Goal: Task Accomplishment & Management: Complete application form

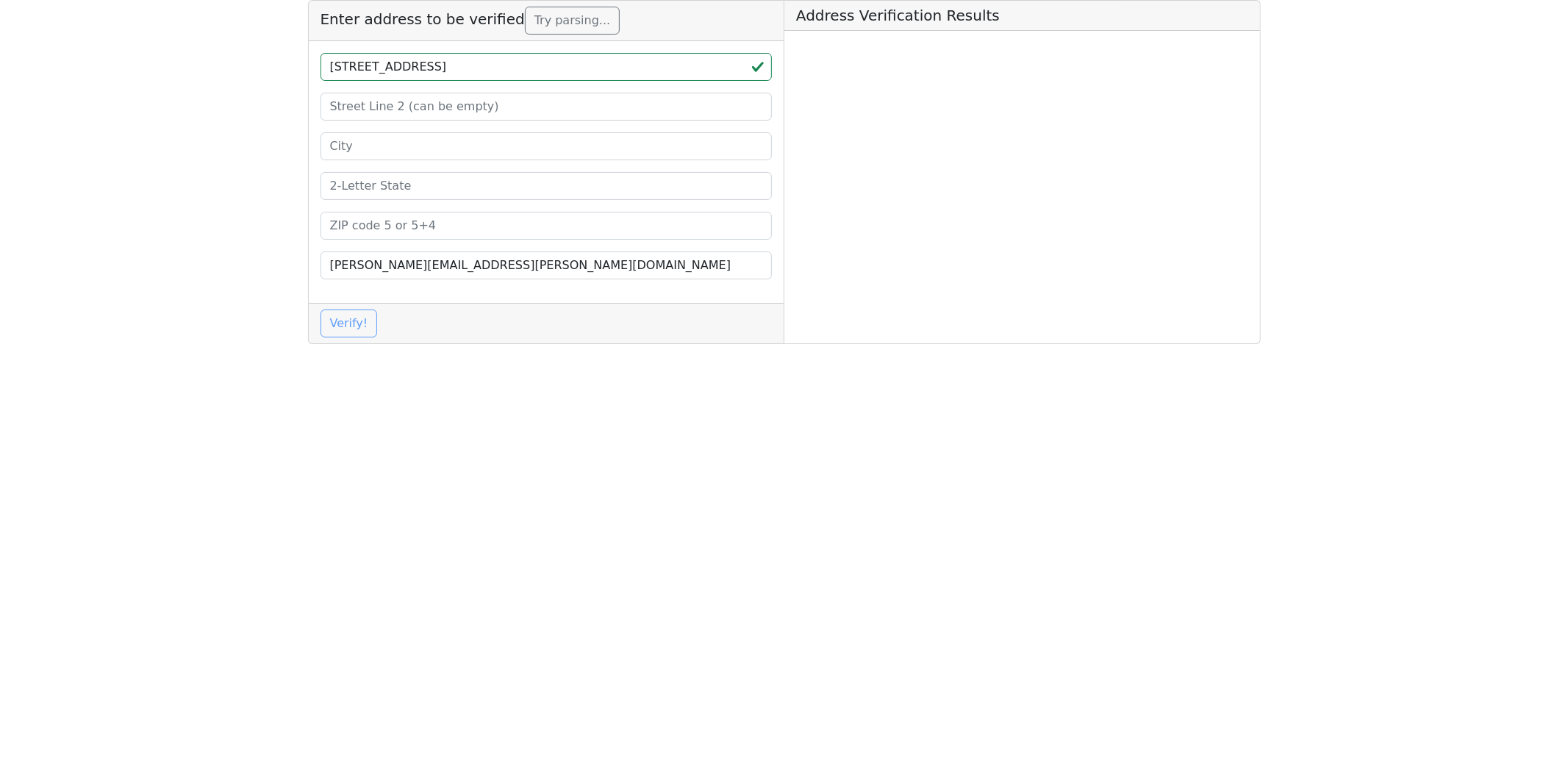
click at [614, 74] on input "[STREET_ADDRESS]" at bounding box center [547, 67] width 452 height 28
type input "[STREET_ADDRESS],"
click at [405, 228] on input at bounding box center [547, 226] width 452 height 28
paste input "30501"
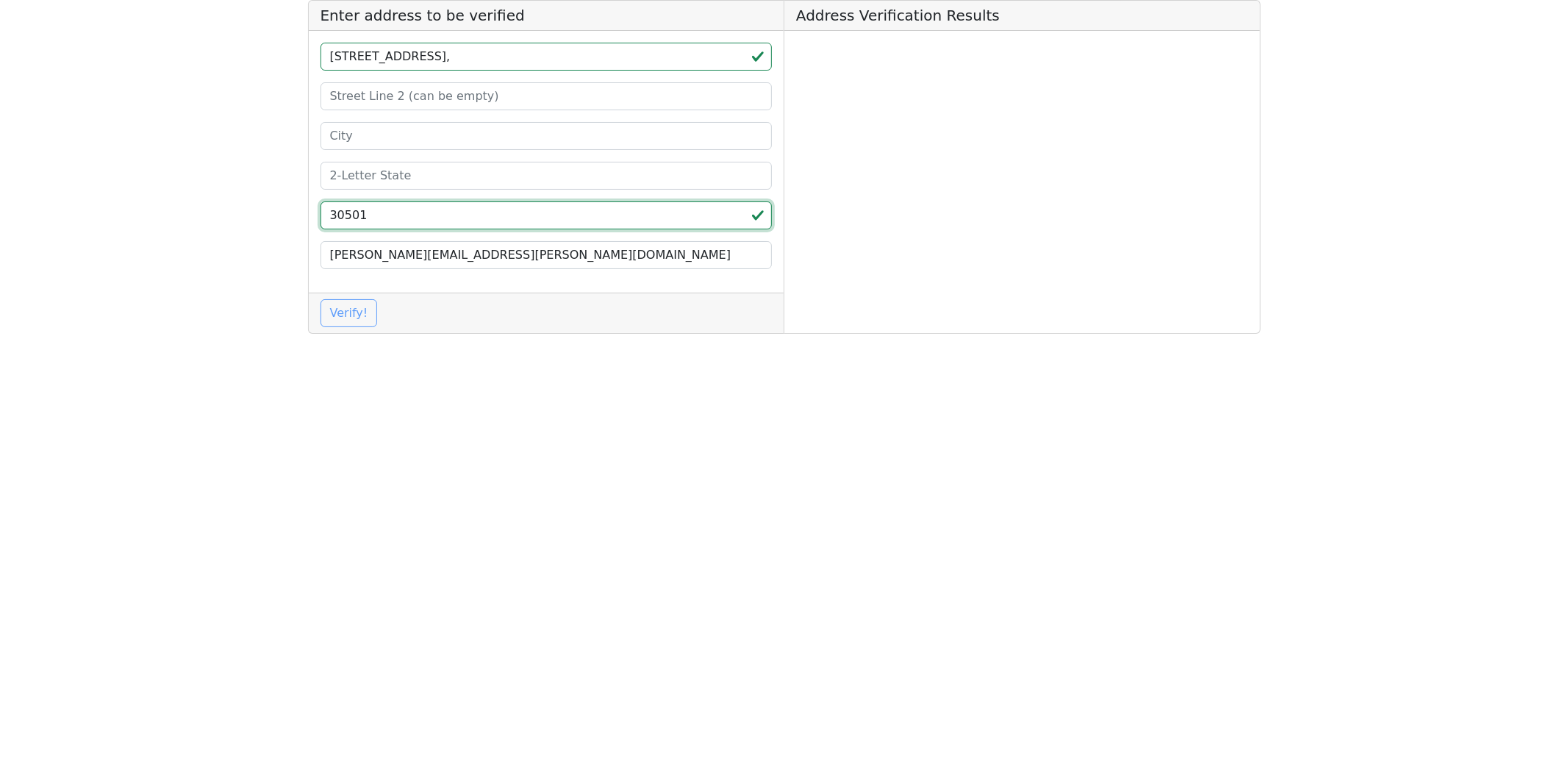
type input "30501"
click at [585, 57] on input "[STREET_ADDRESS]," at bounding box center [547, 56] width 452 height 28
type input "[STREET_ADDRESS] ,"
click at [358, 173] on input at bounding box center [547, 176] width 452 height 28
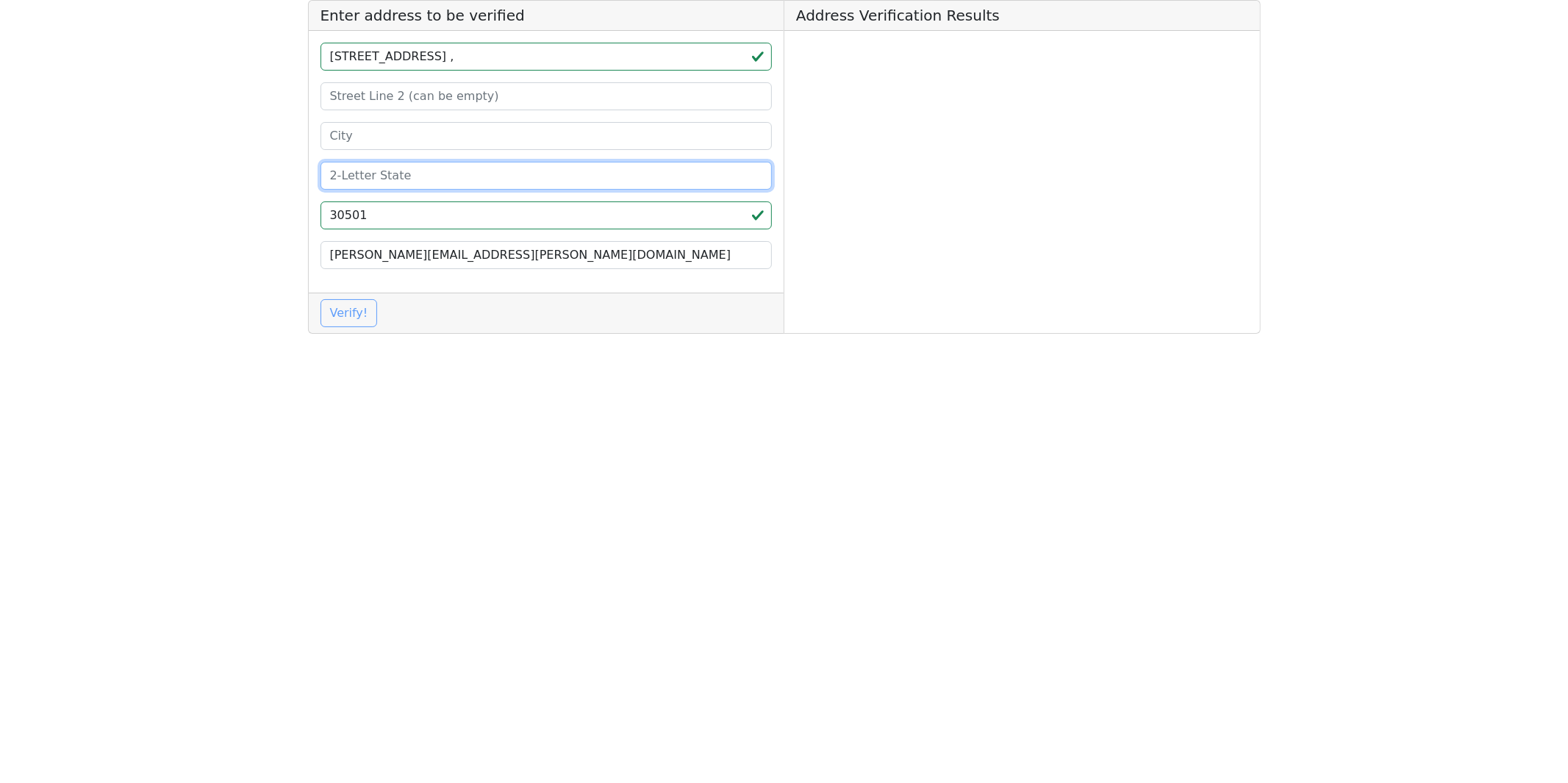
paste input "GA"
type input "GA"
click at [557, 55] on input "[STREET_ADDRESS] ," at bounding box center [547, 56] width 452 height 28
type input "[STREET_ADDRESS], , ,"
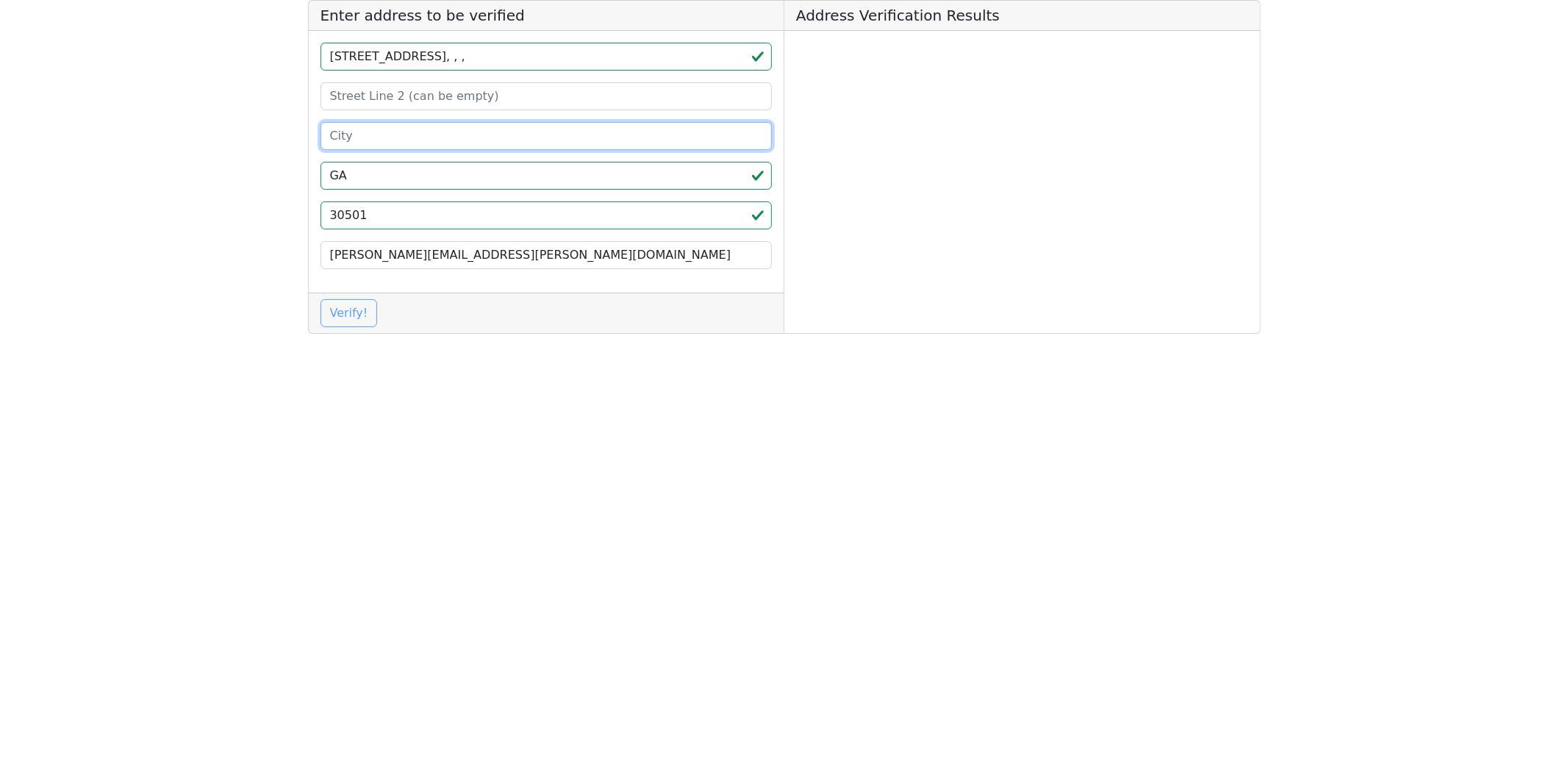
click at [372, 143] on input at bounding box center [547, 136] width 452 height 28
paste input "[GEOGRAPHIC_DATA]"
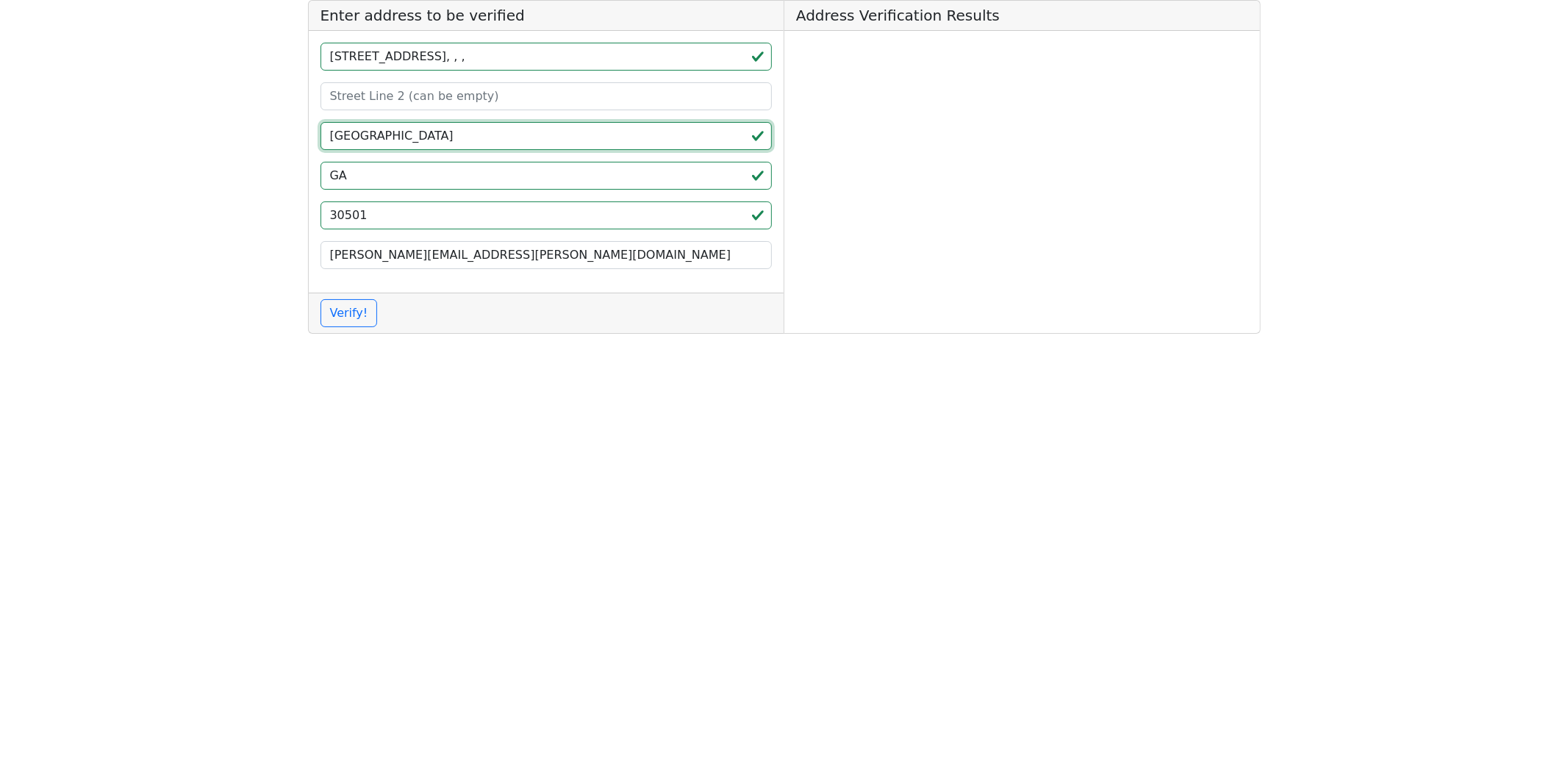
type input "[GEOGRAPHIC_DATA]"
click at [466, 61] on input "[STREET_ADDRESS], , ," at bounding box center [547, 56] width 452 height 28
click at [473, 56] on input "[STREET_ADDRESS], , ," at bounding box center [547, 56] width 452 height 28
click at [500, 55] on input "[STREET_ADDRESS], , ," at bounding box center [547, 56] width 452 height 28
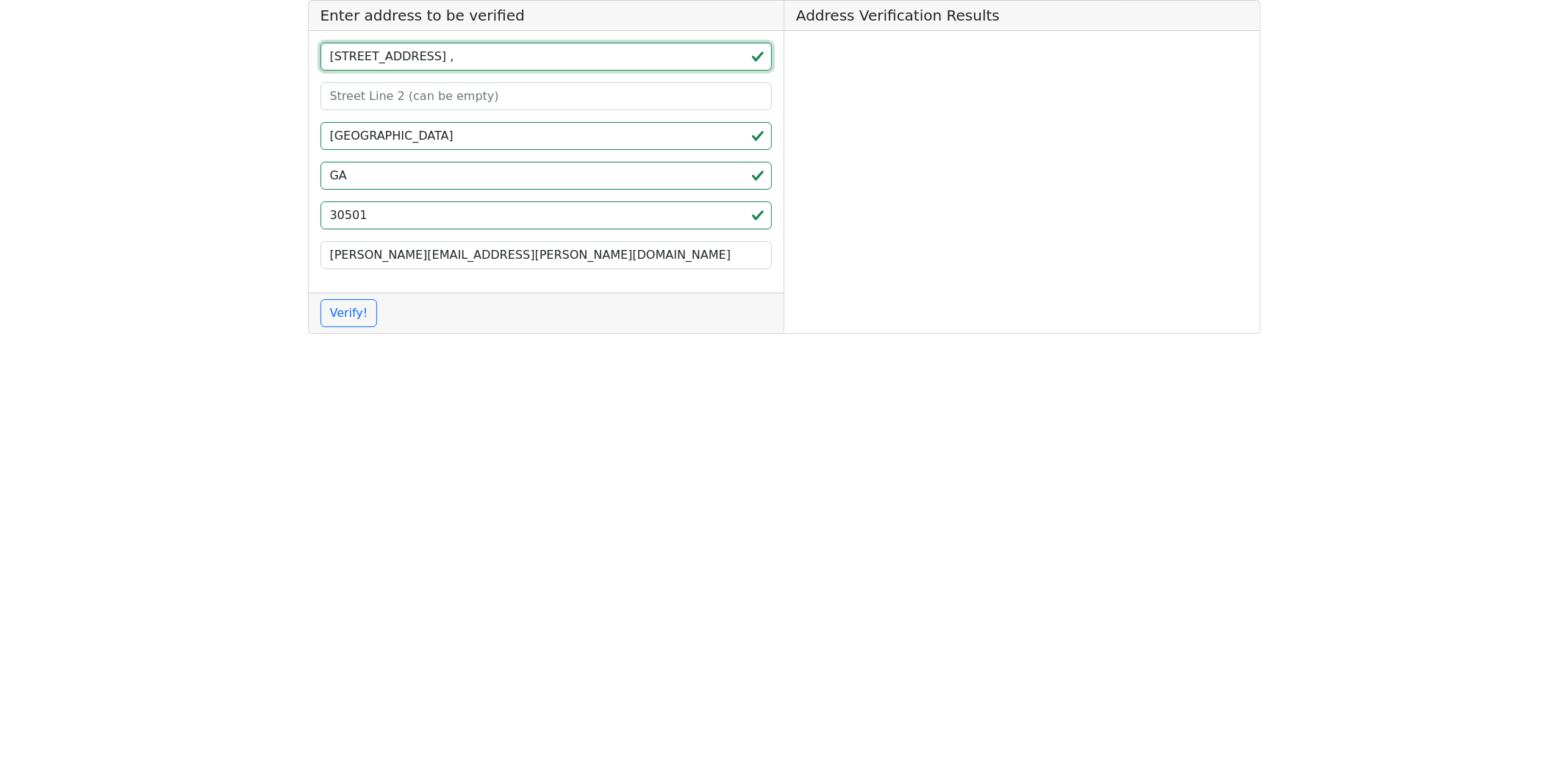
type input "[STREET_ADDRESS] ,"
click at [416, 96] on input at bounding box center [547, 96] width 452 height 28
paste input "STE 250"
type input "STE 250"
click at [512, 59] on input "[STREET_ADDRESS] ," at bounding box center [547, 56] width 452 height 28
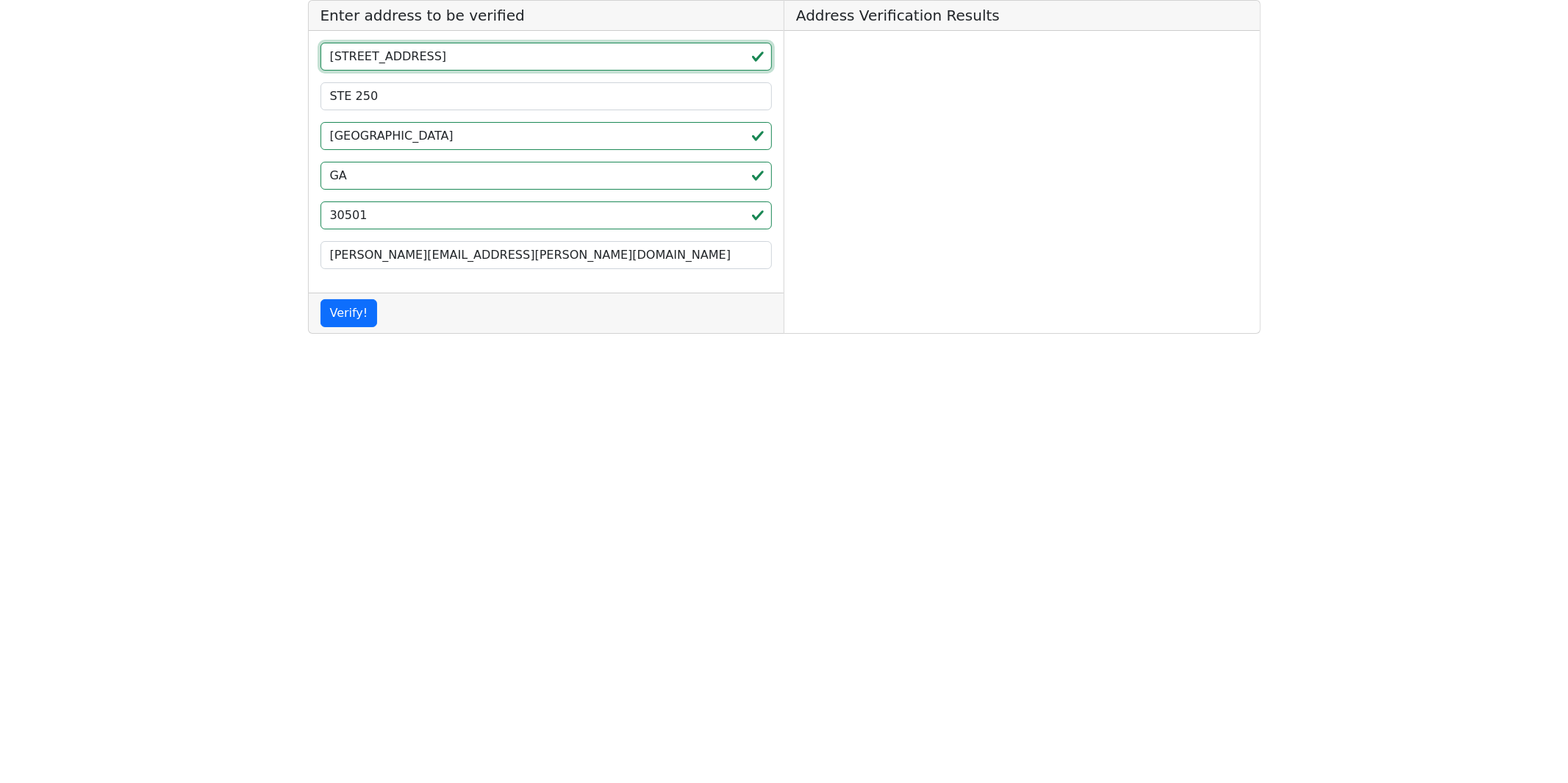
type input "[STREET_ADDRESS]"
click at [347, 304] on button "Verify!" at bounding box center [349, 313] width 57 height 28
